Goal: Information Seeking & Learning: Learn about a topic

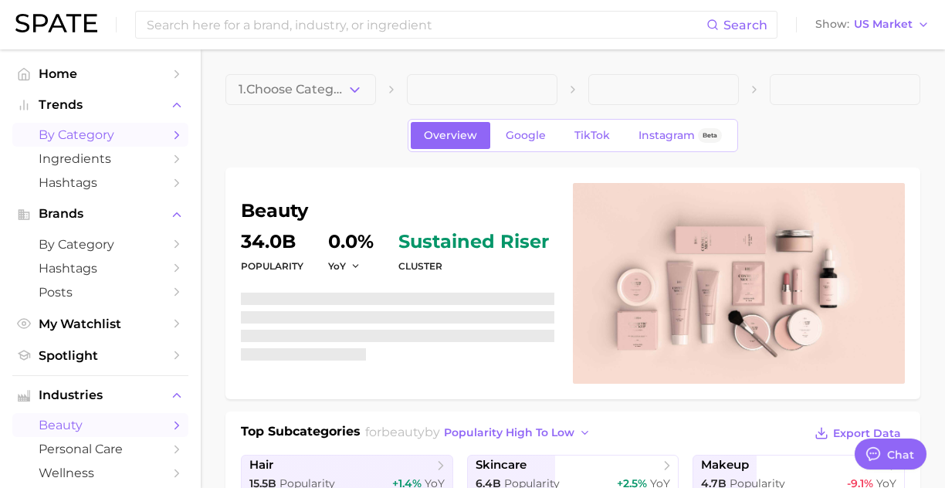
click at [94, 137] on span "by Category" at bounding box center [101, 134] width 124 height 15
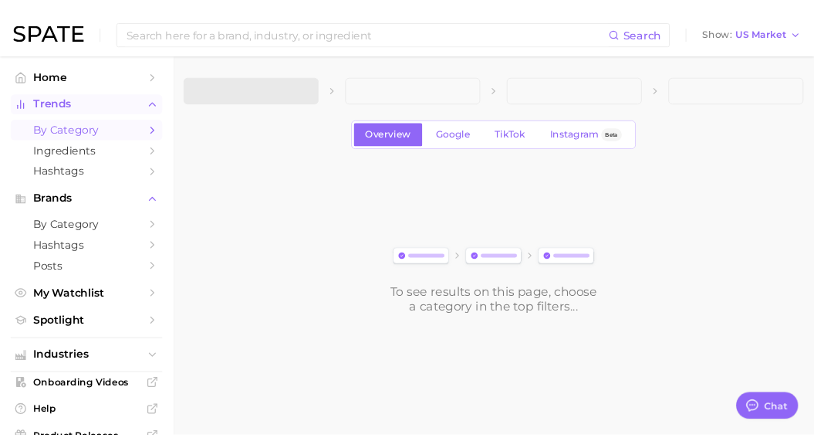
scroll to position [7541, 0]
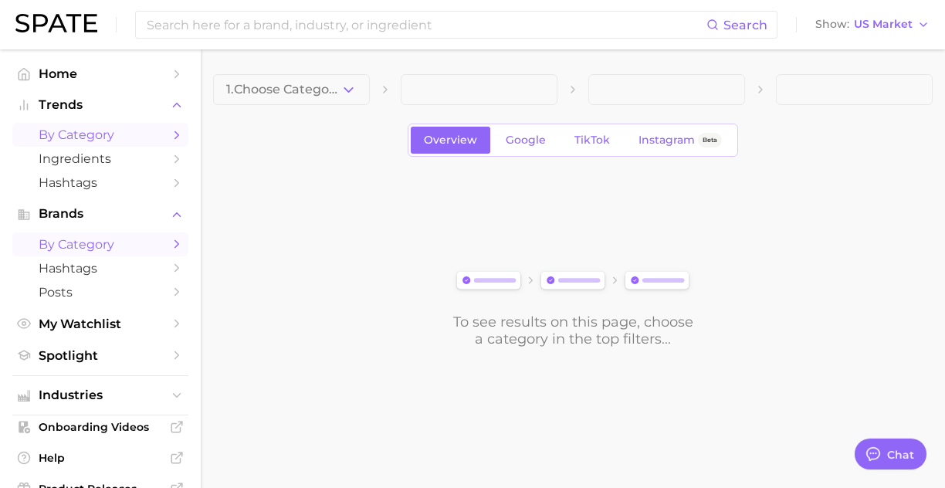
click at [77, 242] on span "by Category" at bounding box center [101, 244] width 124 height 15
click at [269, 99] on button "1. Choose Category" at bounding box center [291, 89] width 157 height 31
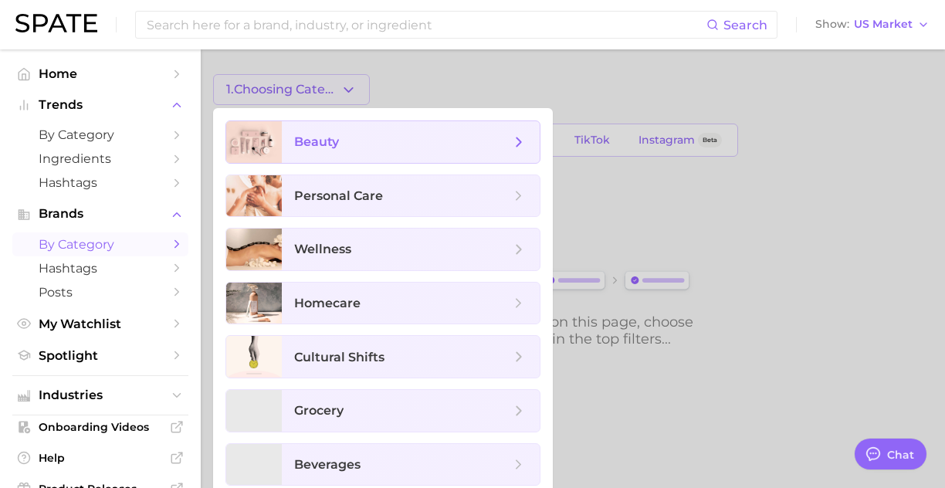
click at [332, 138] on span "beauty" at bounding box center [316, 141] width 45 height 15
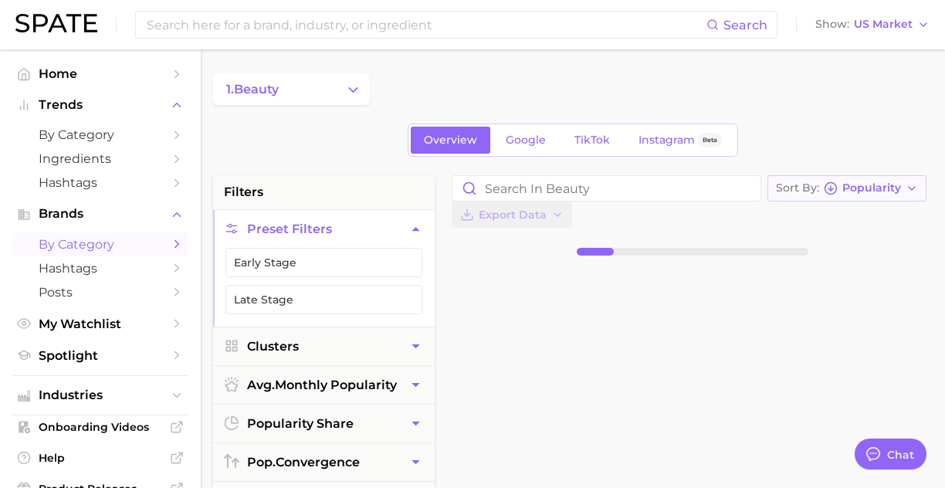
click at [767, 195] on button "Sort By Popularity" at bounding box center [846, 188] width 159 height 26
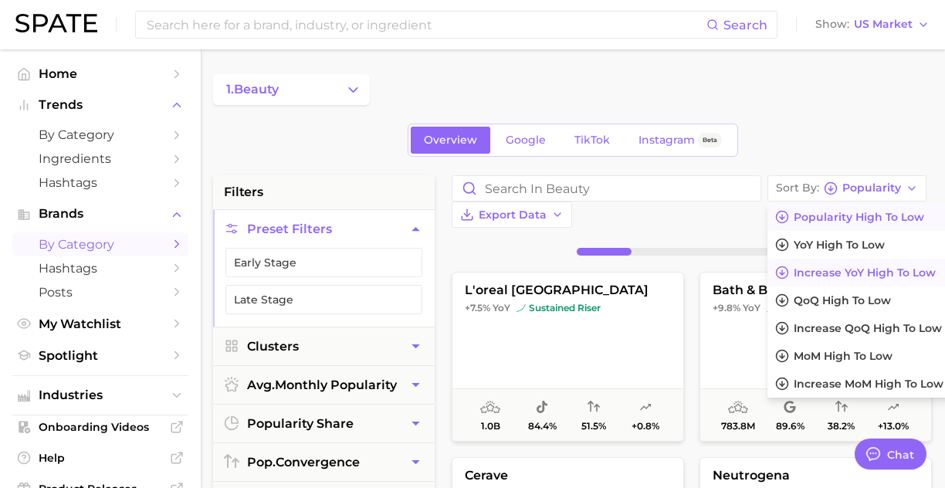
click at [794, 268] on span "Increase YoY high to low" at bounding box center [865, 272] width 142 height 13
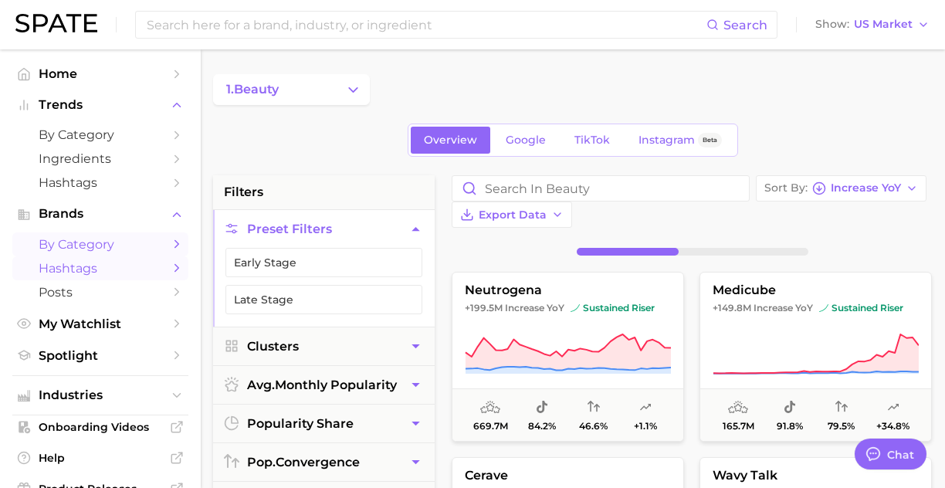
click at [134, 276] on span "Hashtags" at bounding box center [101, 268] width 124 height 15
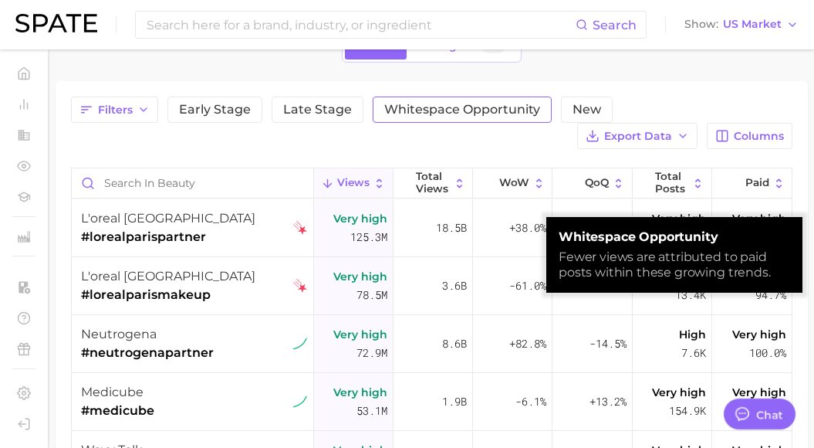
scroll to position [100, 0]
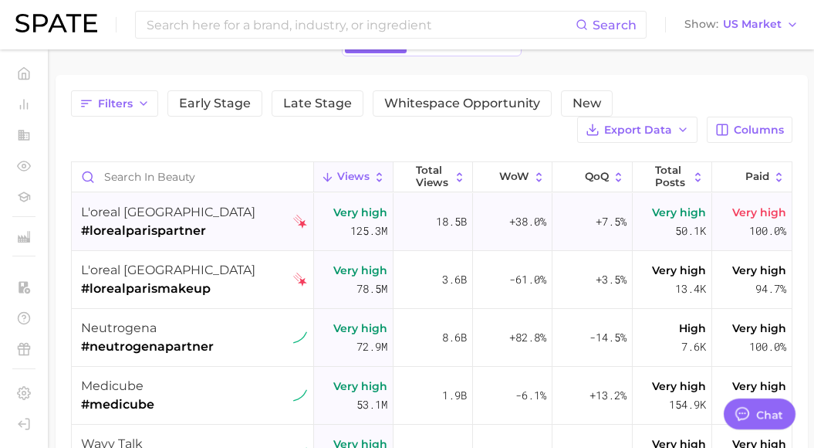
click at [195, 230] on span "#lorealparispartner" at bounding box center [168, 231] width 174 height 19
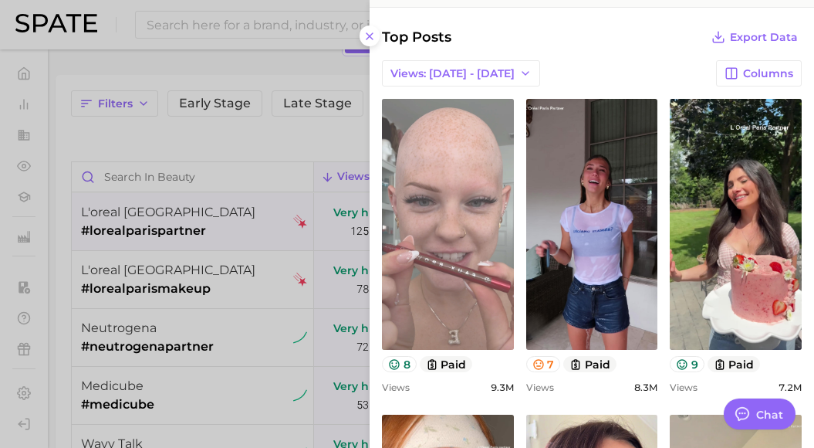
scroll to position [337, 0]
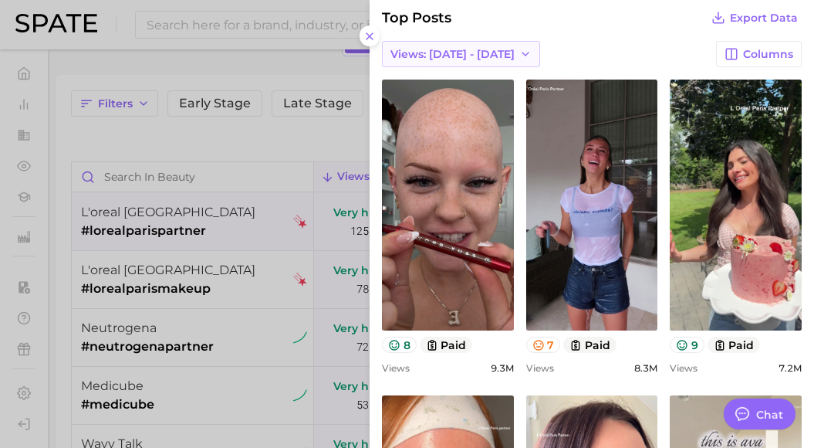
click at [461, 56] on span "Views: Aug 3 - 10" at bounding box center [453, 54] width 124 height 13
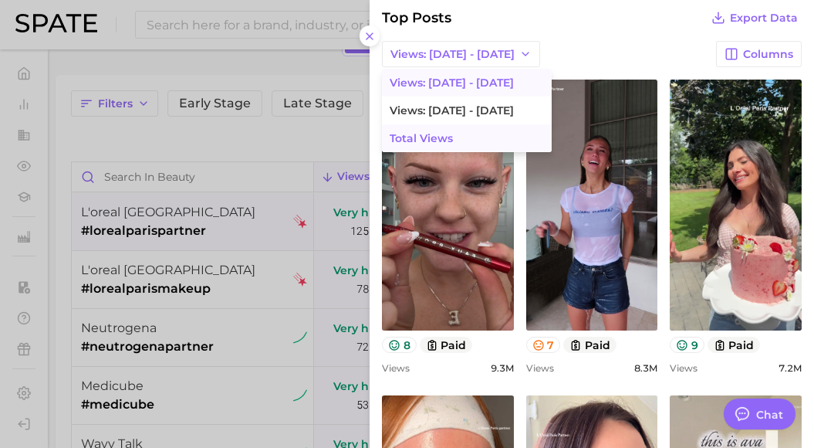
click at [459, 137] on button "Total Views" at bounding box center [467, 138] width 170 height 28
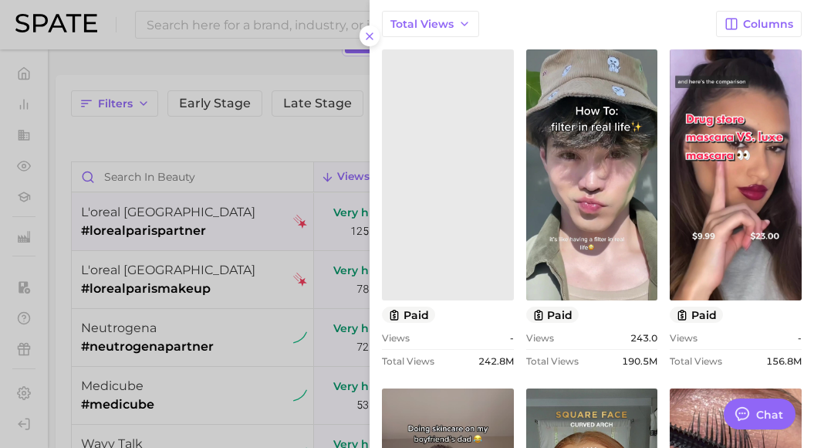
scroll to position [368, 0]
click at [374, 39] on icon at bounding box center [370, 36] width 12 height 12
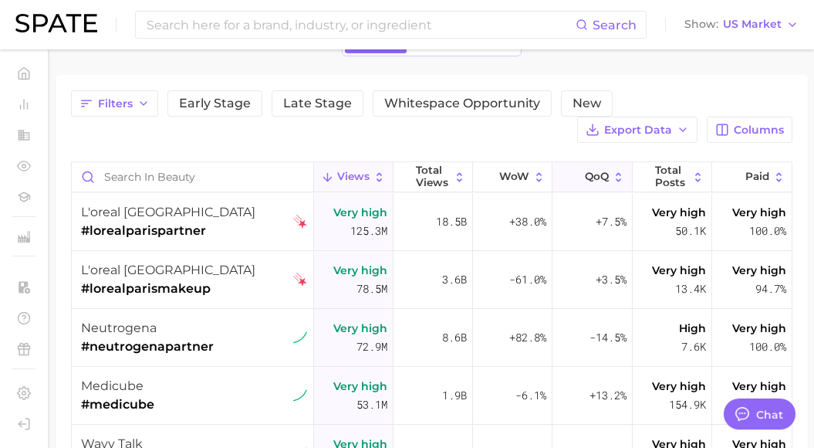
click at [610, 187] on button "QoQ" at bounding box center [593, 177] width 80 height 30
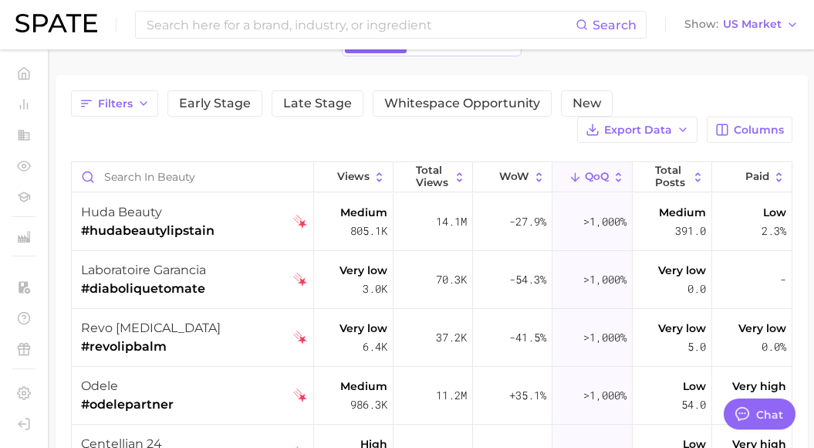
click at [492, 150] on div "Filters Early Stage Late Stage Whitespace Opportunity New Export Data Columns V…" at bounding box center [432, 349] width 722 height 519
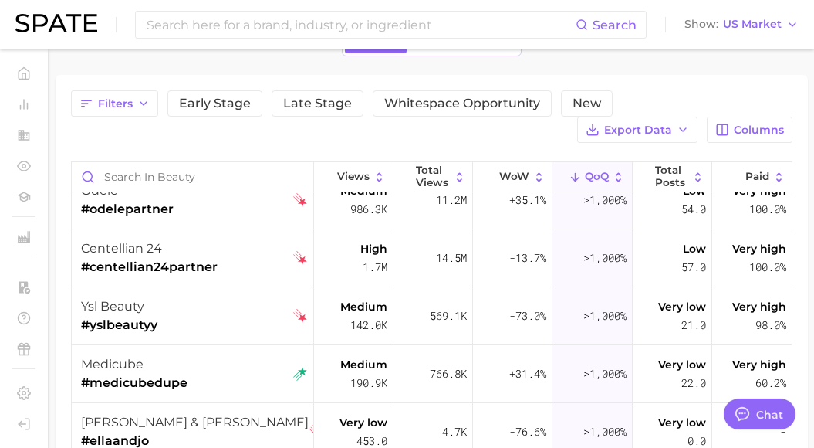
scroll to position [198, 0]
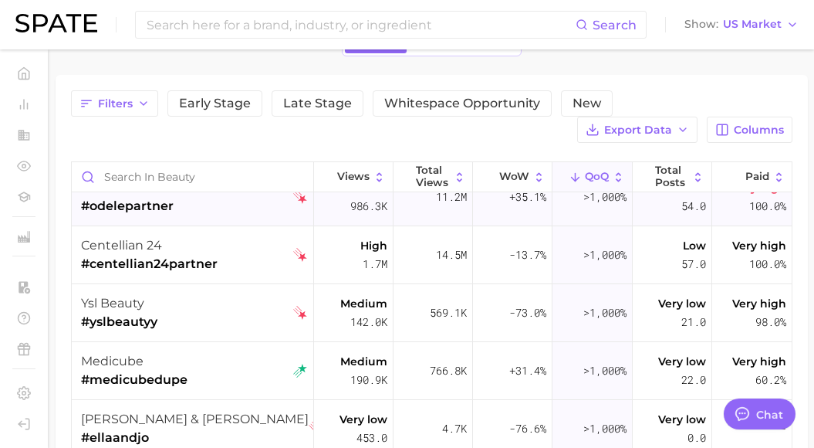
click at [222, 210] on div "odele #odelepartner" at bounding box center [194, 197] width 226 height 58
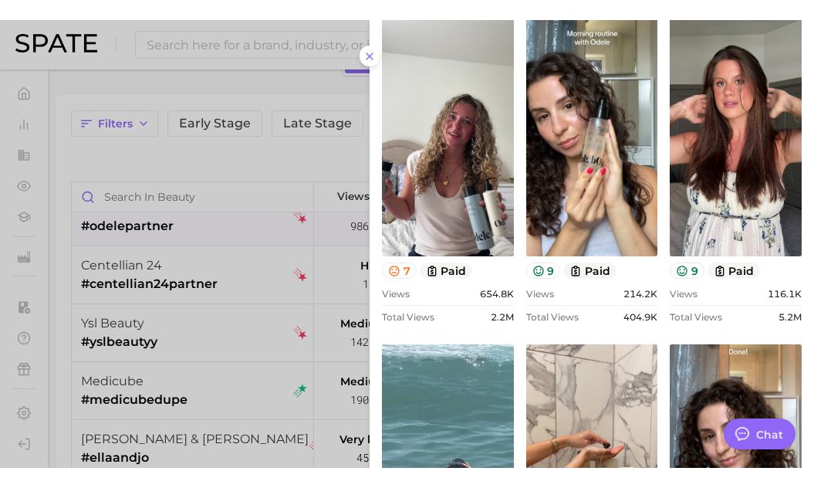
scroll to position [430, 0]
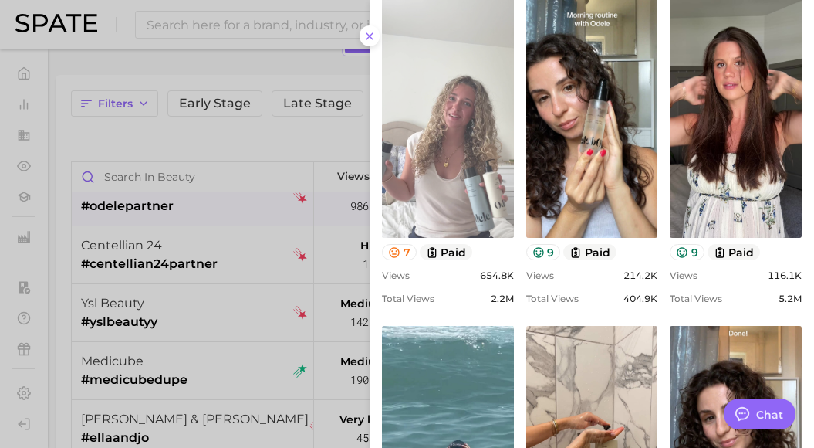
type textarea "x"
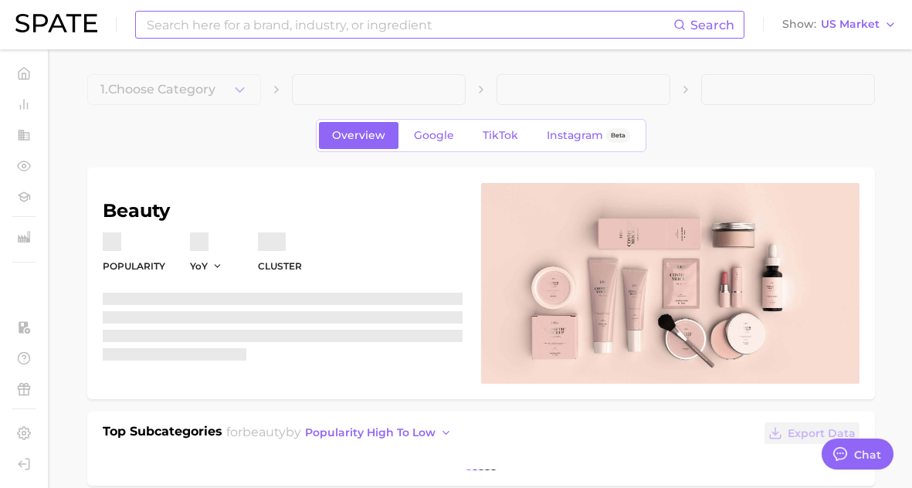
click at [155, 25] on input at bounding box center [409, 25] width 528 height 26
type textarea "x"
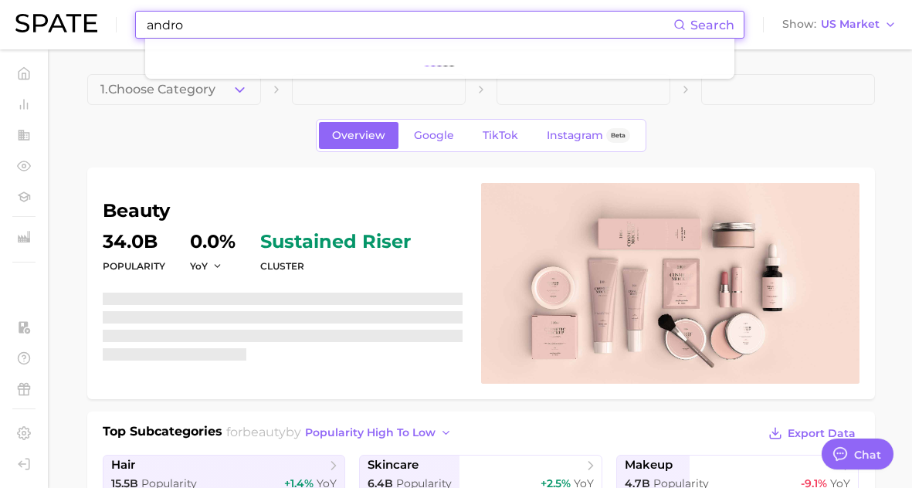
scroll to position [7541, 0]
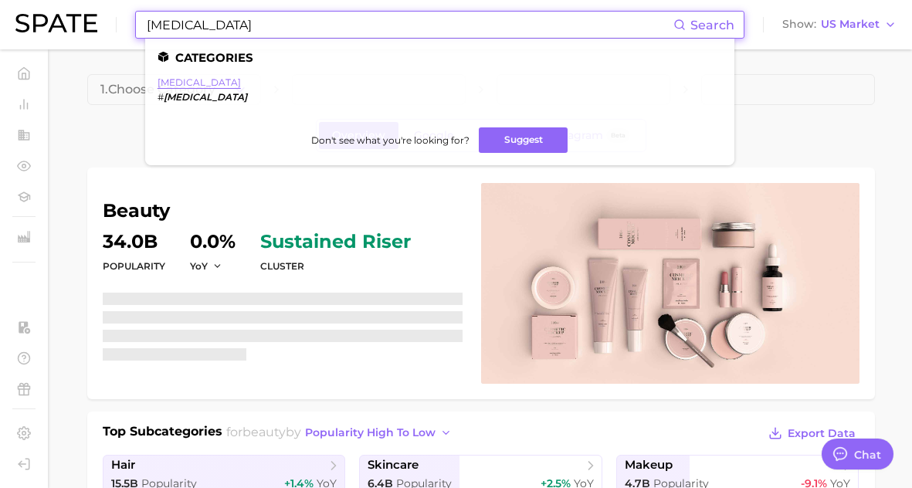
type input "andropause"
click at [212, 82] on link "andropause" at bounding box center [198, 82] width 83 height 12
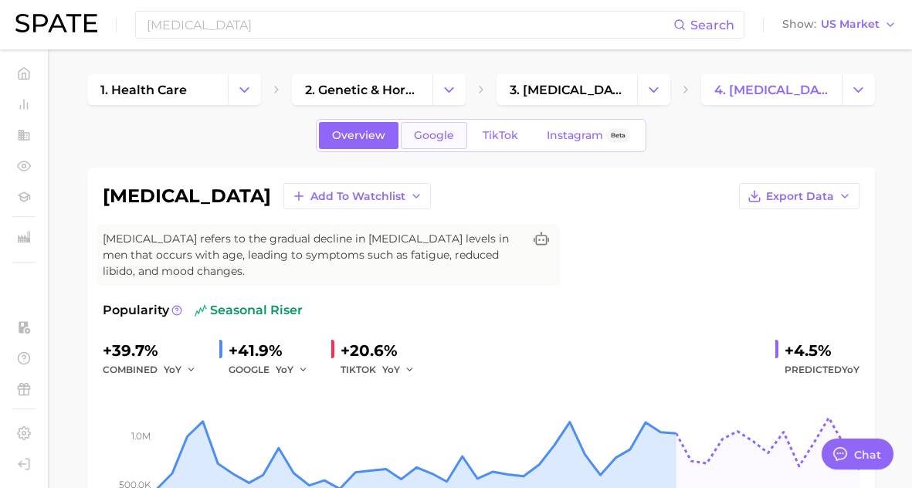
click at [431, 142] on link "Google" at bounding box center [434, 135] width 66 height 27
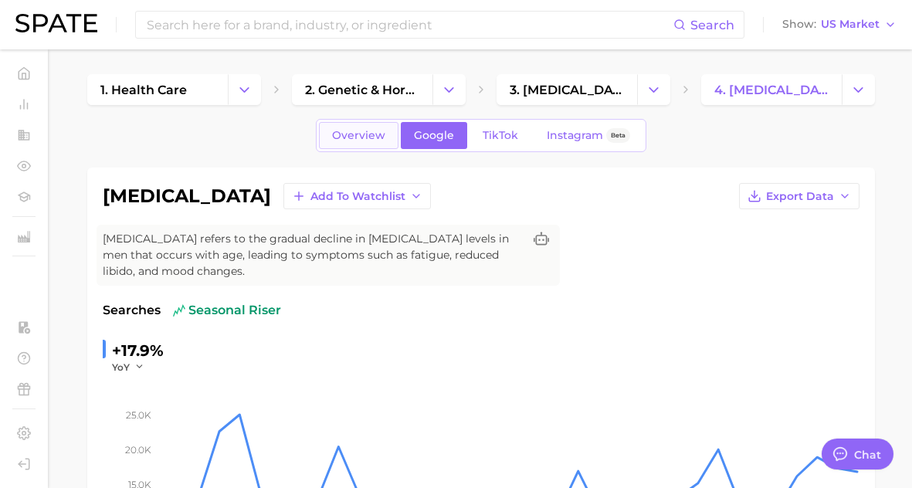
click at [345, 124] on link "Overview" at bounding box center [359, 135] width 80 height 27
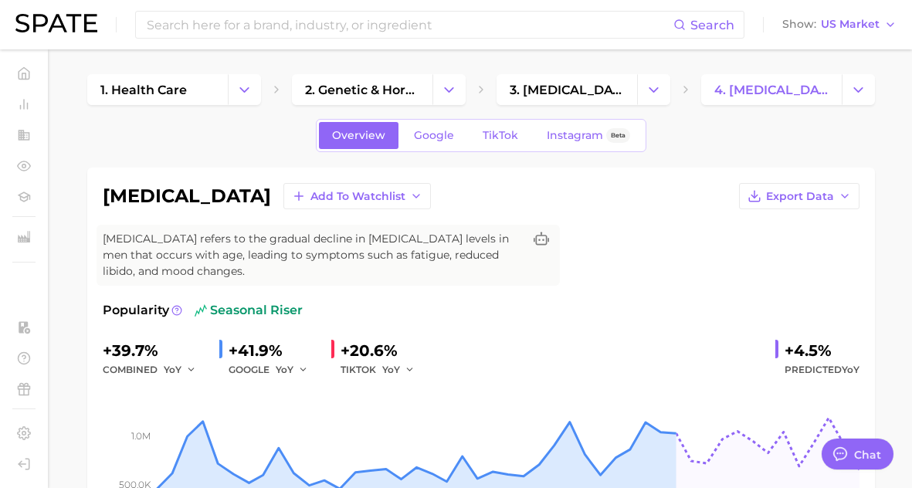
click at [575, 90] on span "3. hormonal disorders" at bounding box center [567, 90] width 114 height 15
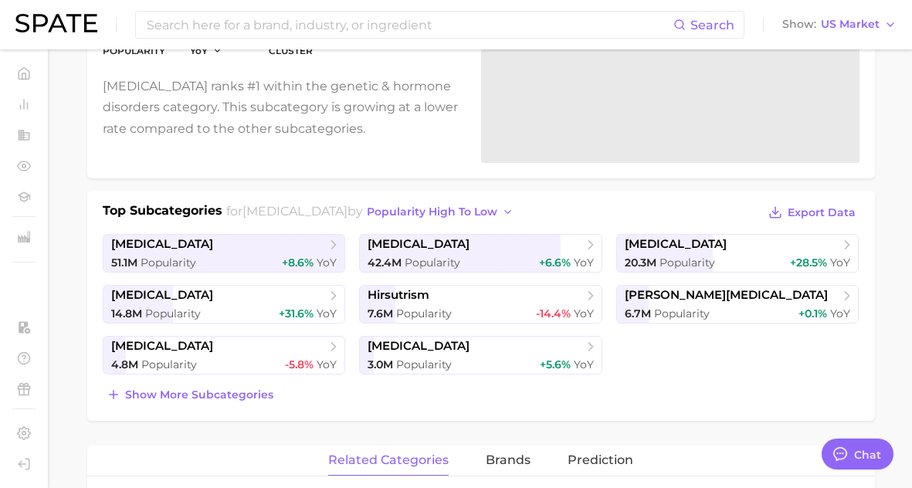
scroll to position [226, 0]
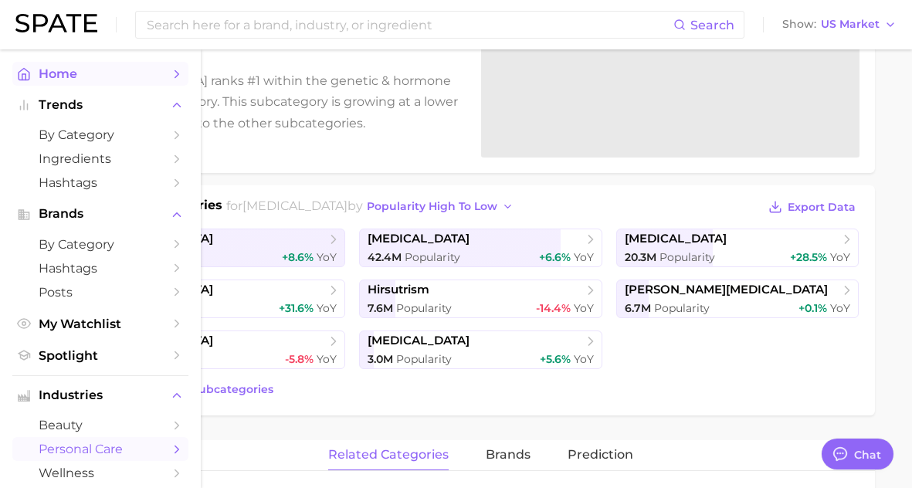
click at [25, 75] on polyline "Sidebar" at bounding box center [24, 77] width 4 height 6
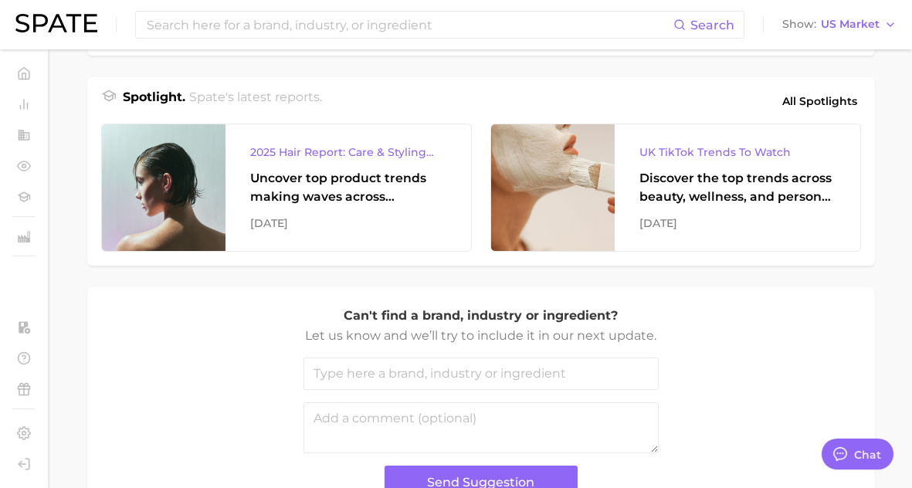
scroll to position [659, 0]
